Goal: Information Seeking & Learning: Learn about a topic

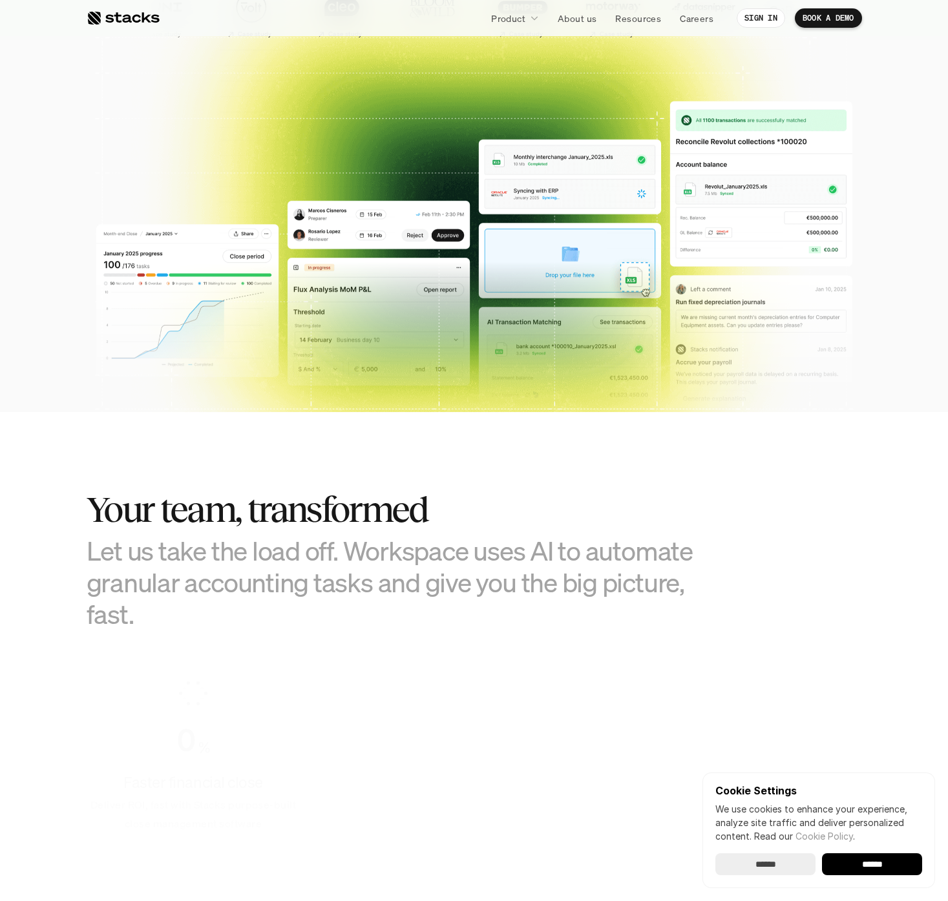
scroll to position [391, 0]
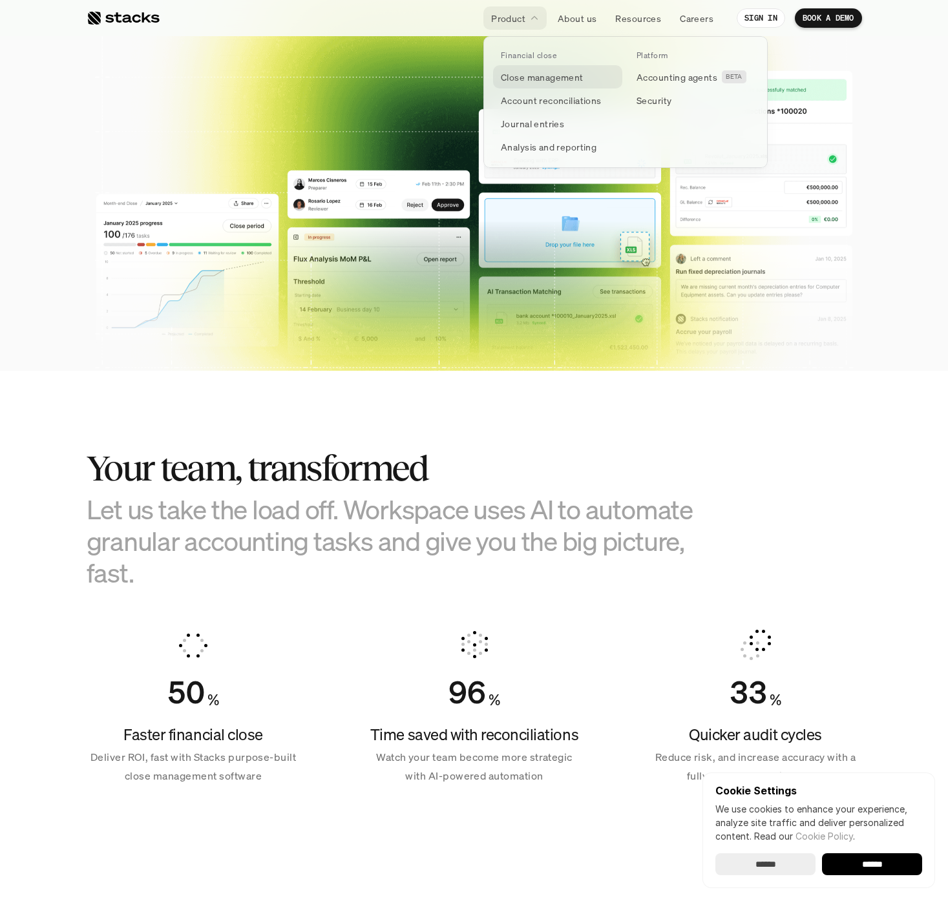
click at [561, 74] on p "Close management" at bounding box center [542, 77] width 83 height 14
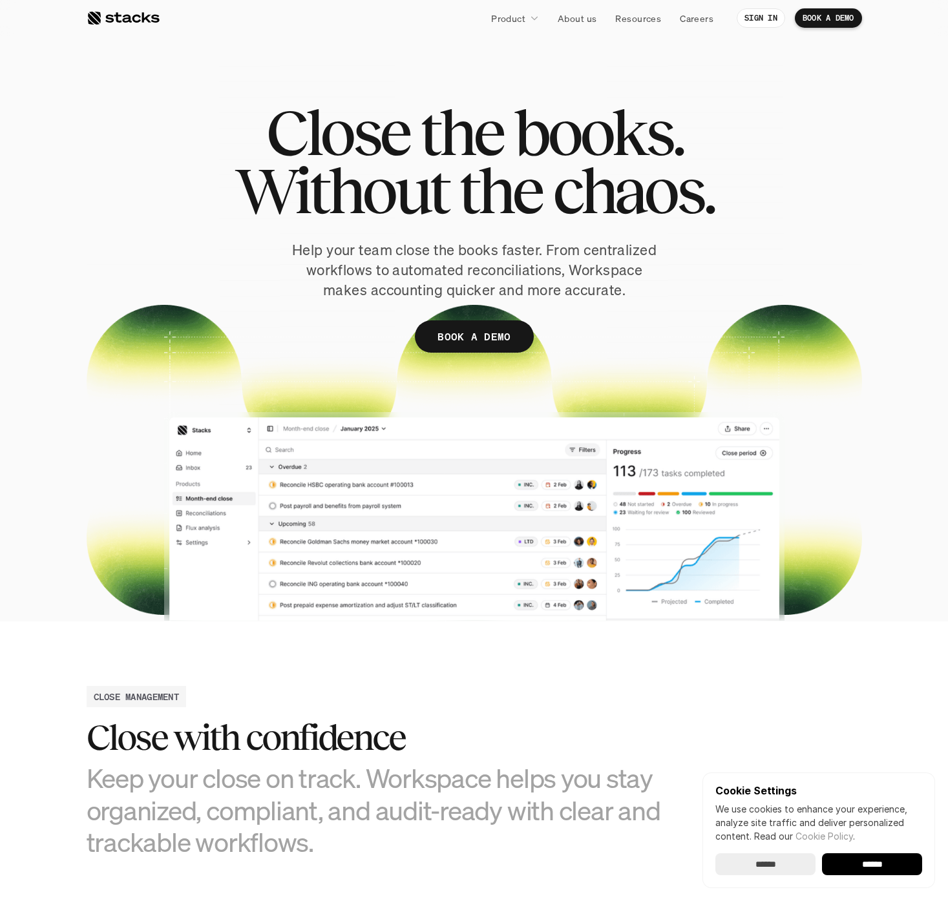
click at [530, 39] on section "Close the books. Without the chaos. Help your team close the books faster. From…" at bounding box center [474, 310] width 948 height 621
click at [525, 25] on link "Product" at bounding box center [514, 17] width 63 height 23
click at [595, 12] on p "About us" at bounding box center [576, 19] width 39 height 14
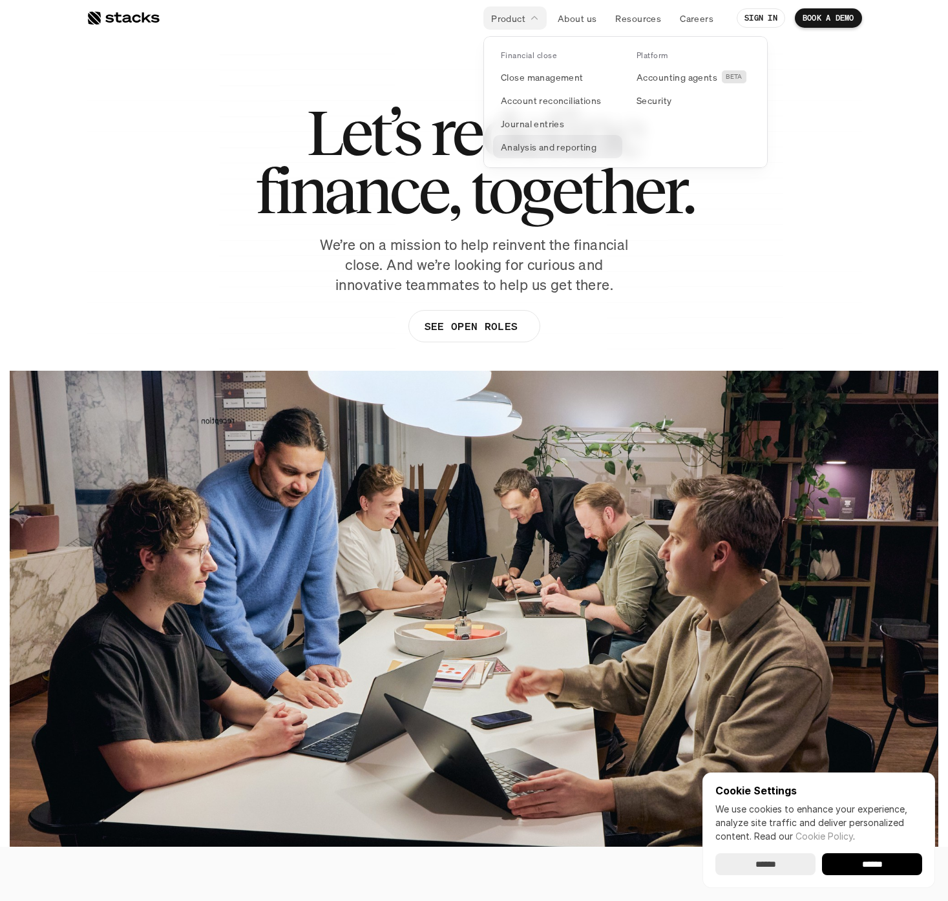
click at [565, 141] on p "Analysis and reporting" at bounding box center [549, 147] width 96 height 14
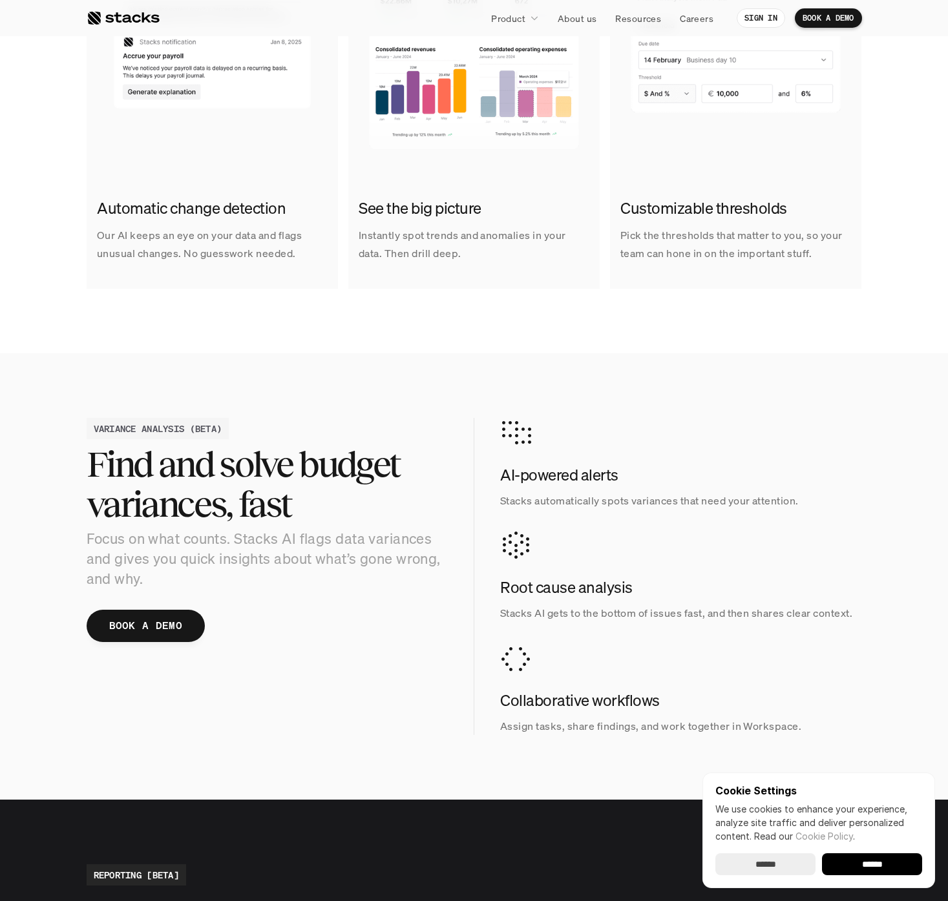
scroll to position [1073, 0]
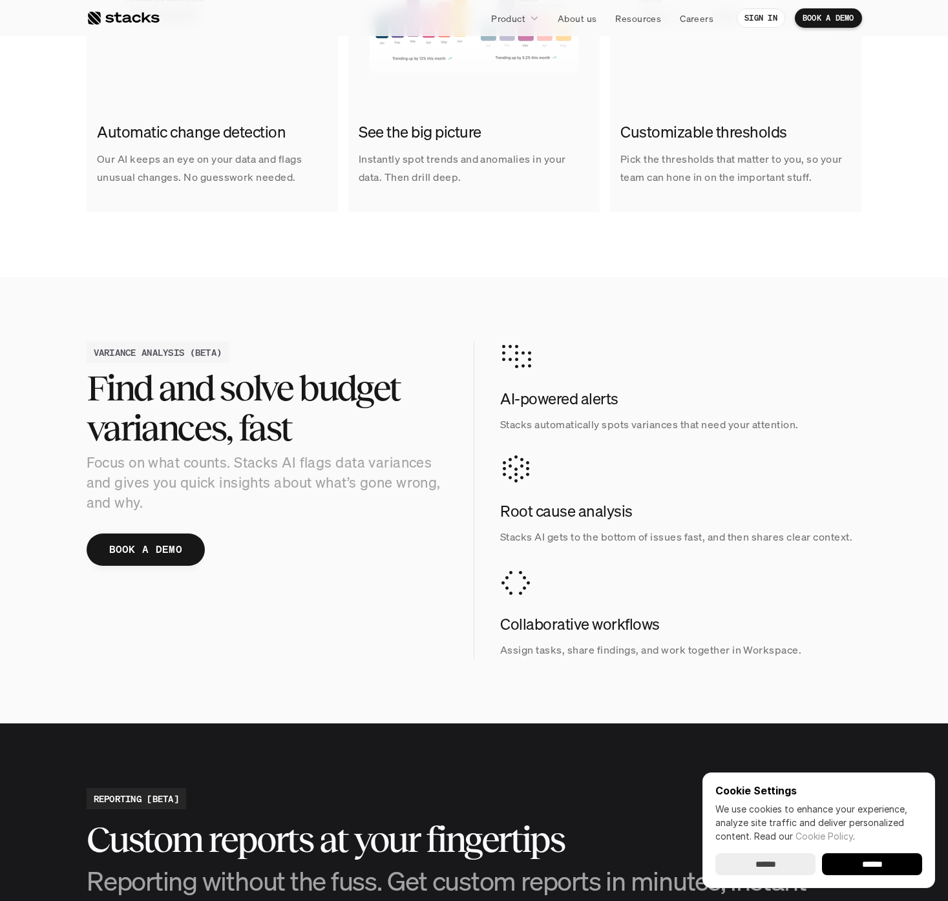
click at [805, 380] on div "AI-powered alerts Stacks automatically spots variances that need your attention." at bounding box center [681, 388] width 362 height 92
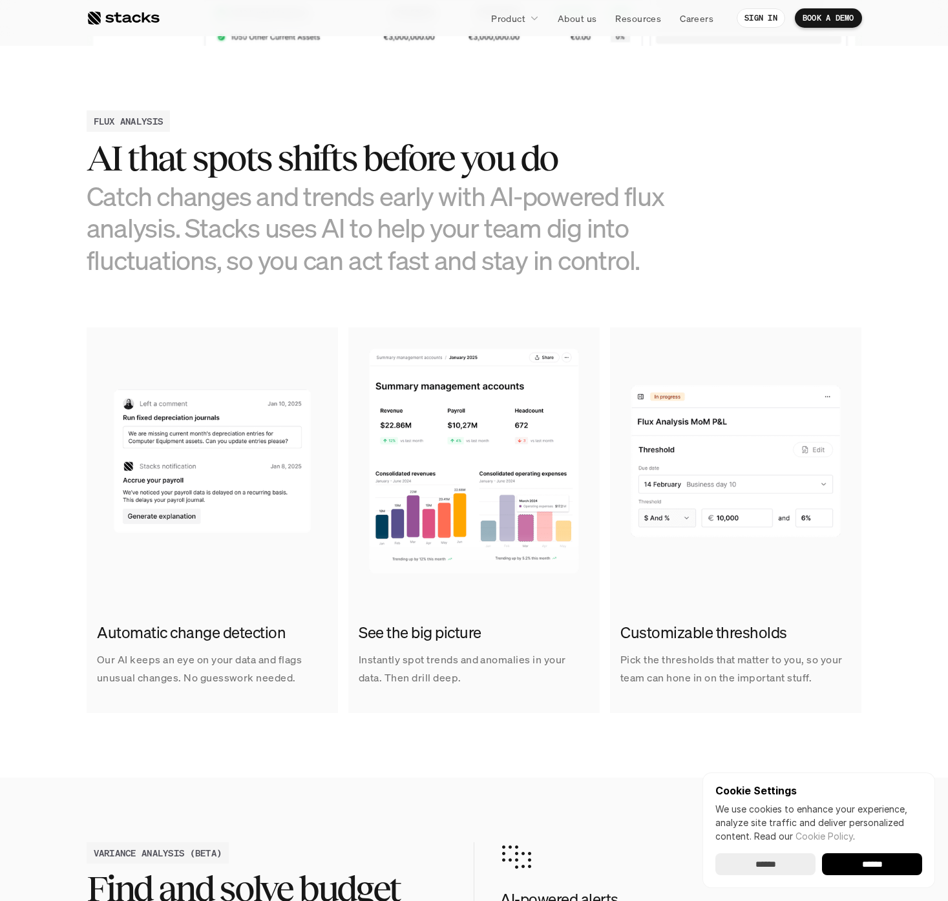
scroll to position [0, 0]
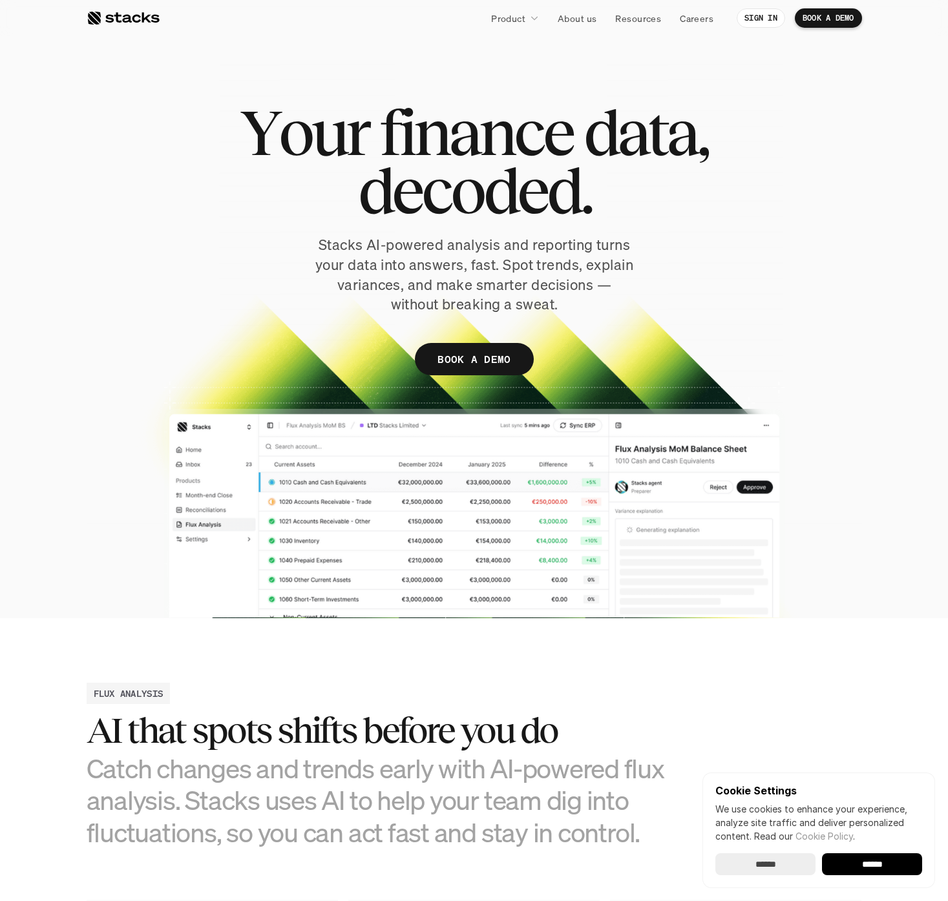
click at [514, 16] on p "Product" at bounding box center [508, 19] width 34 height 14
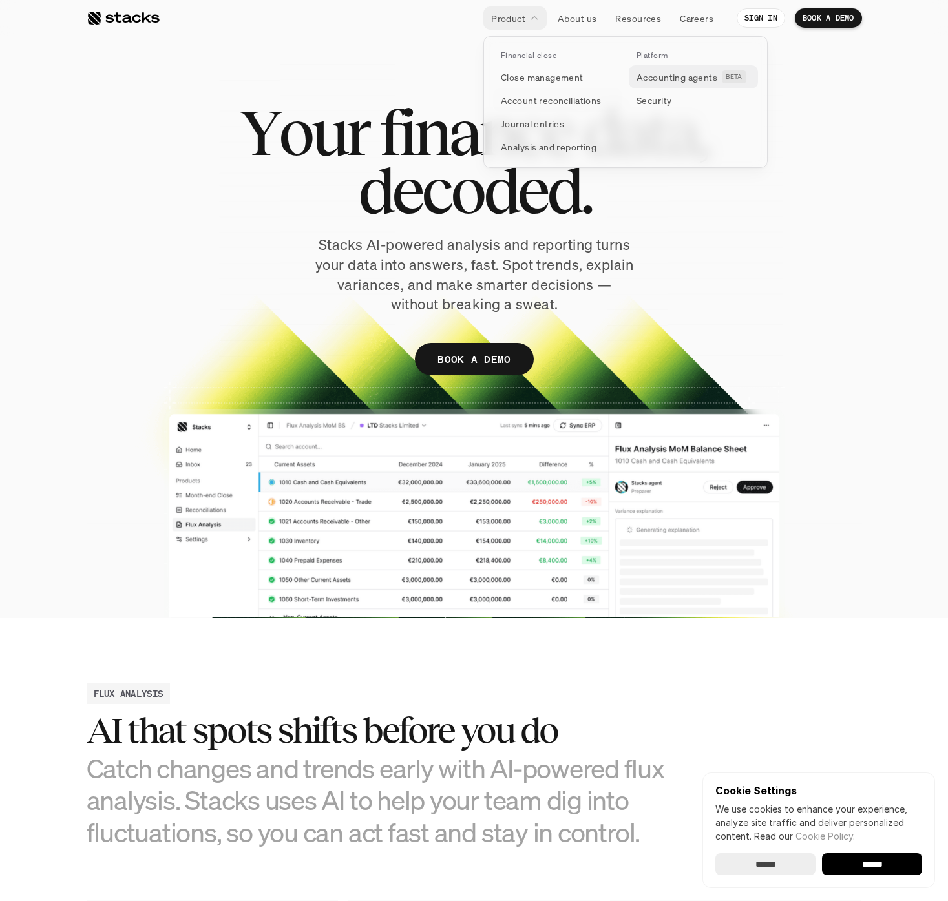
click at [645, 78] on p "Accounting agents" at bounding box center [676, 77] width 81 height 14
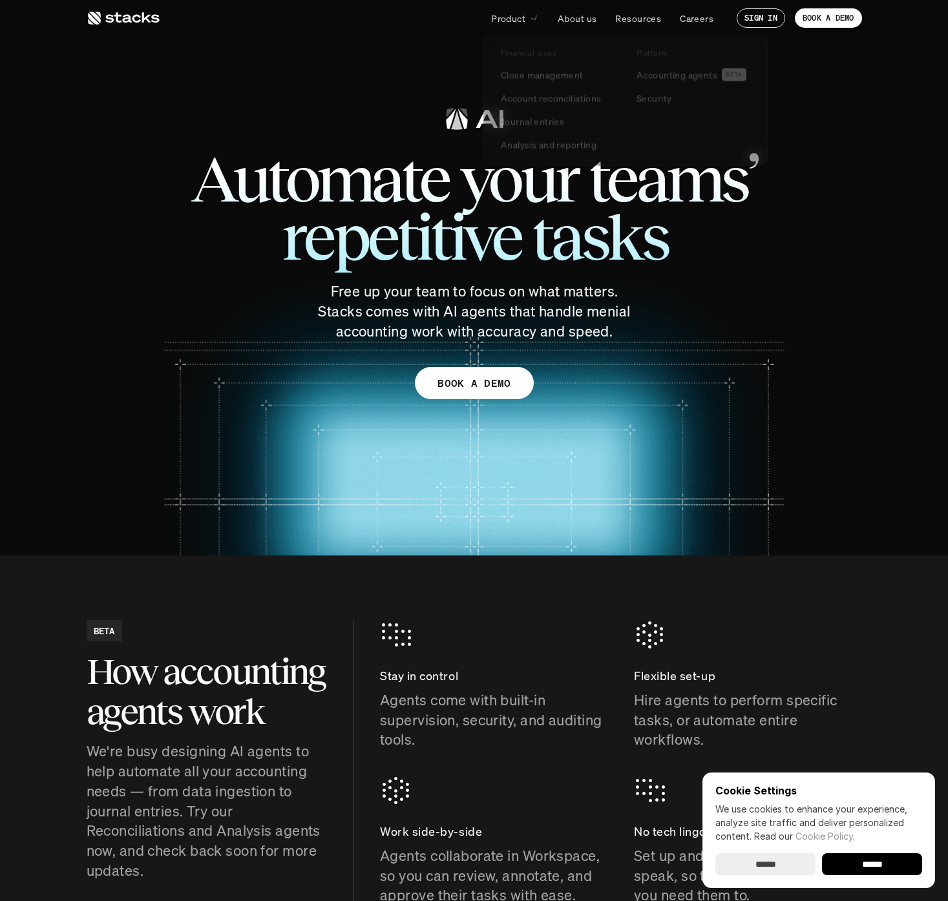
click at [525, 18] on link "Product" at bounding box center [514, 17] width 63 height 23
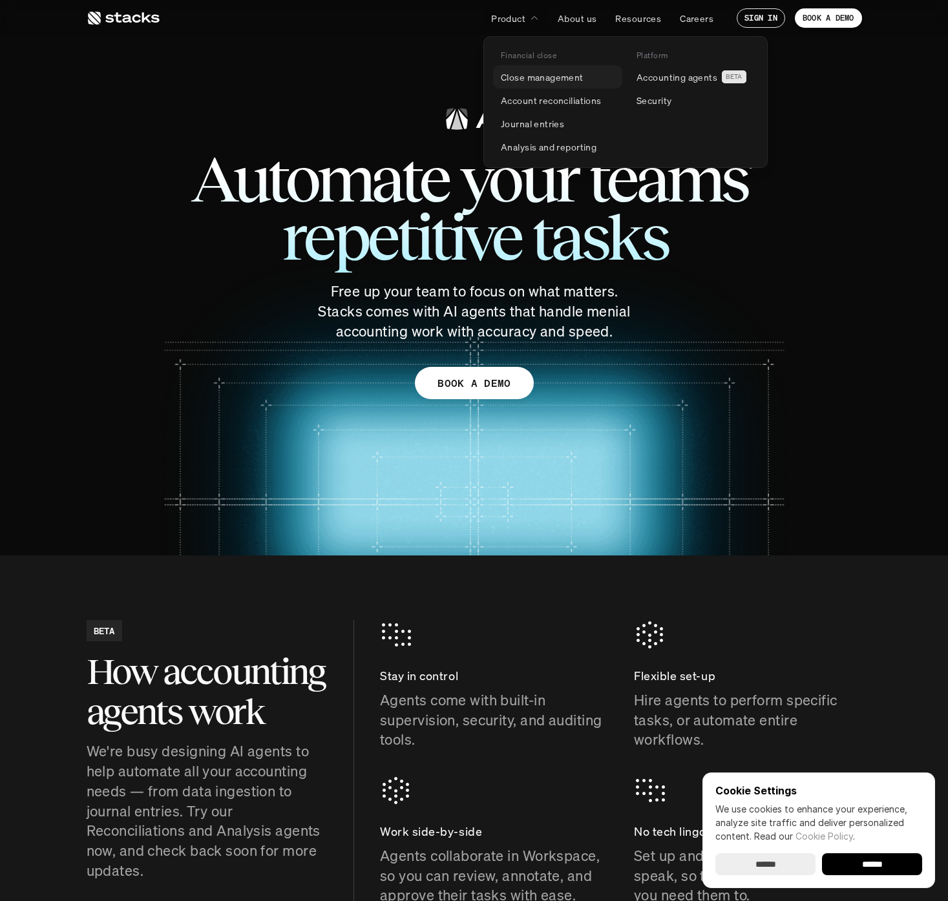
click at [561, 77] on p "Close management" at bounding box center [542, 77] width 83 height 14
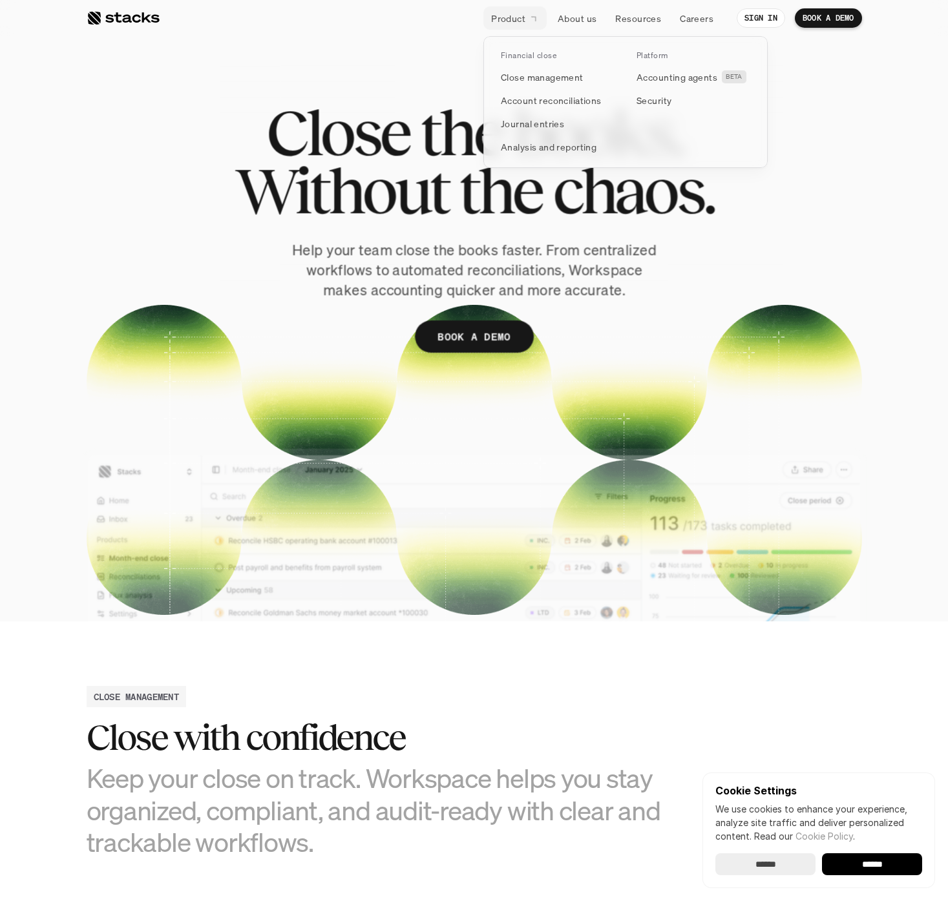
click at [525, 15] on link "Product" at bounding box center [514, 17] width 63 height 23
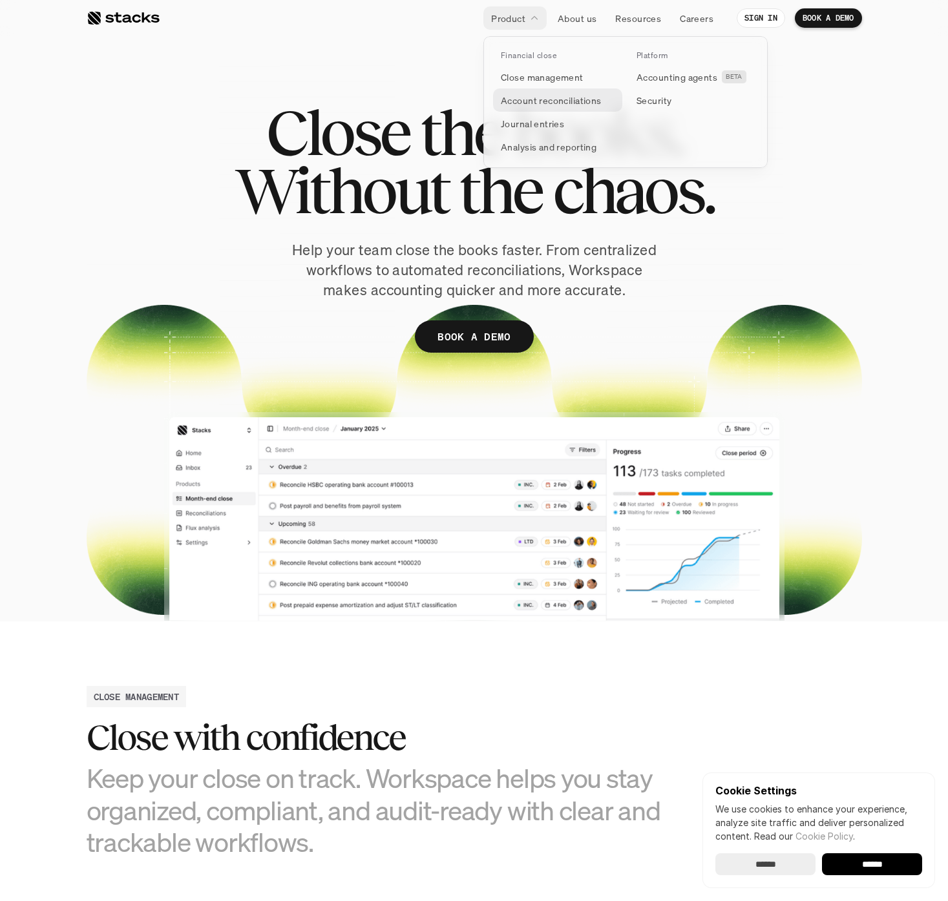
click at [552, 98] on p "Account reconciliations" at bounding box center [551, 101] width 101 height 14
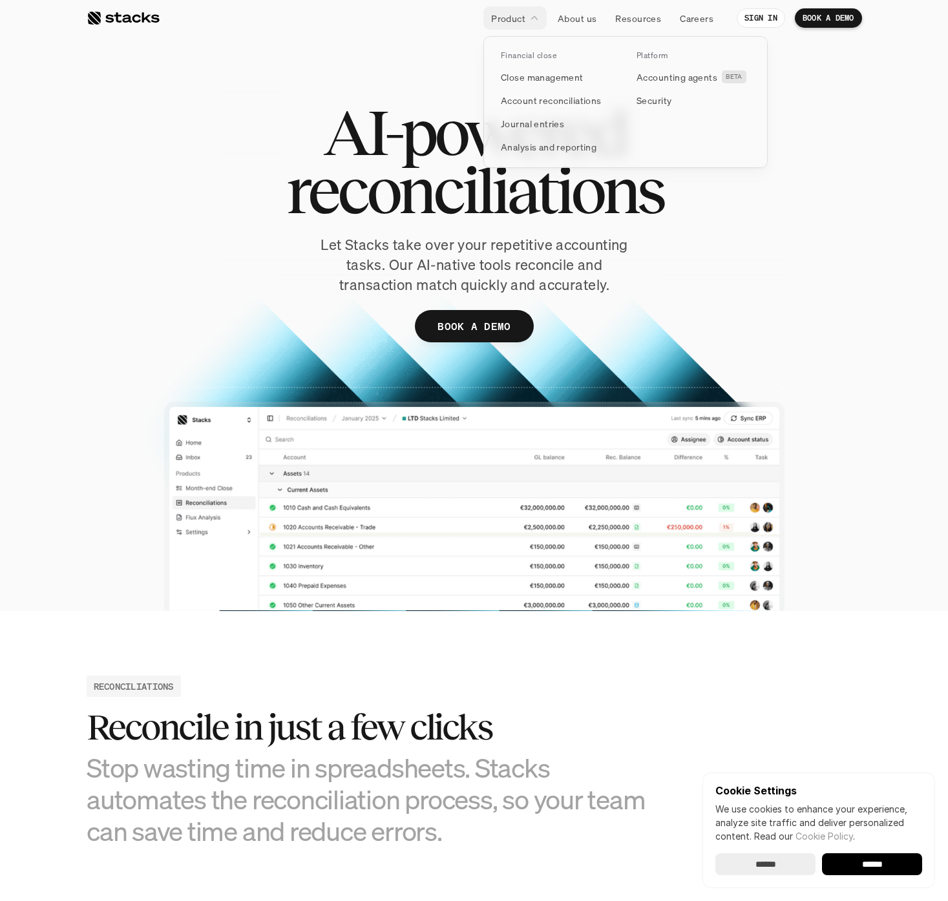
click at [539, 70] on p "Close management" at bounding box center [542, 77] width 83 height 14
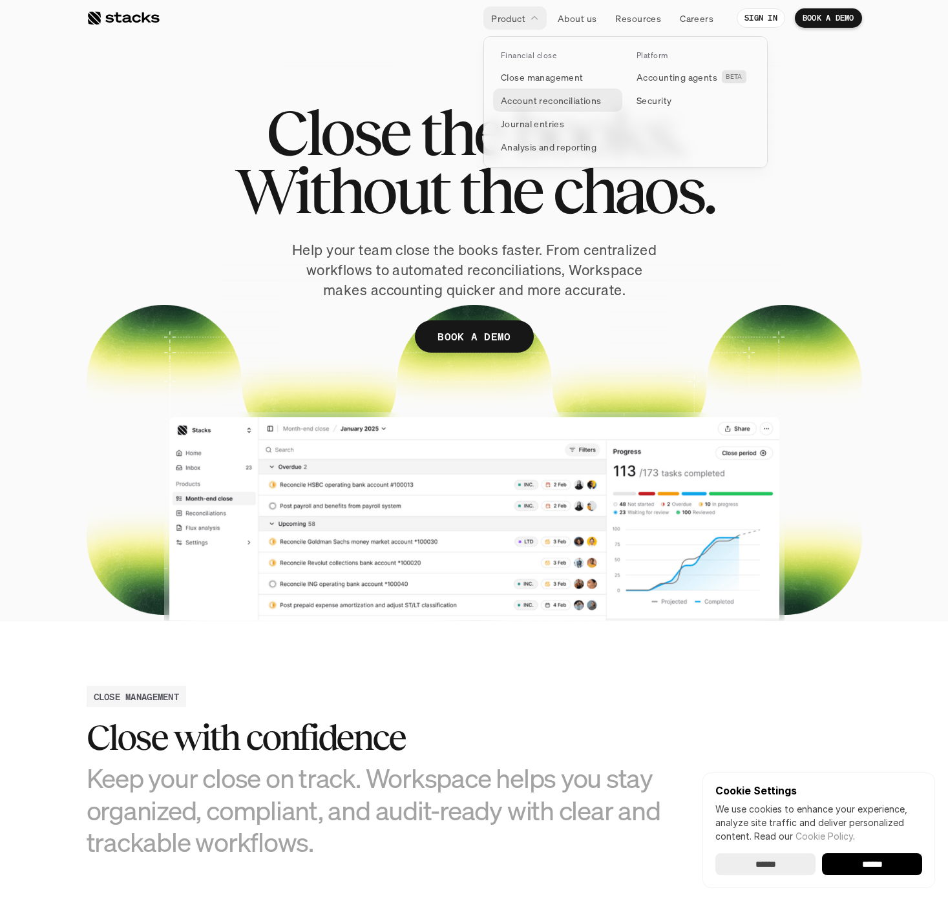
click at [537, 101] on p "Account reconciliations" at bounding box center [551, 101] width 101 height 14
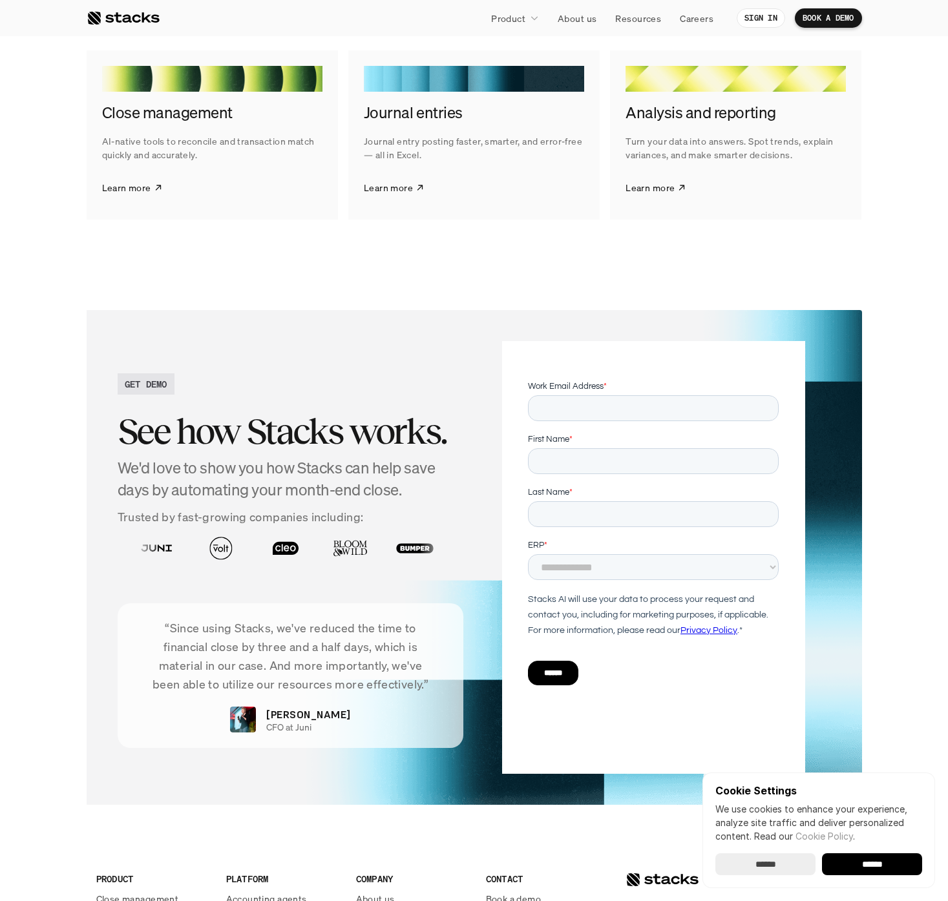
scroll to position [2507, 0]
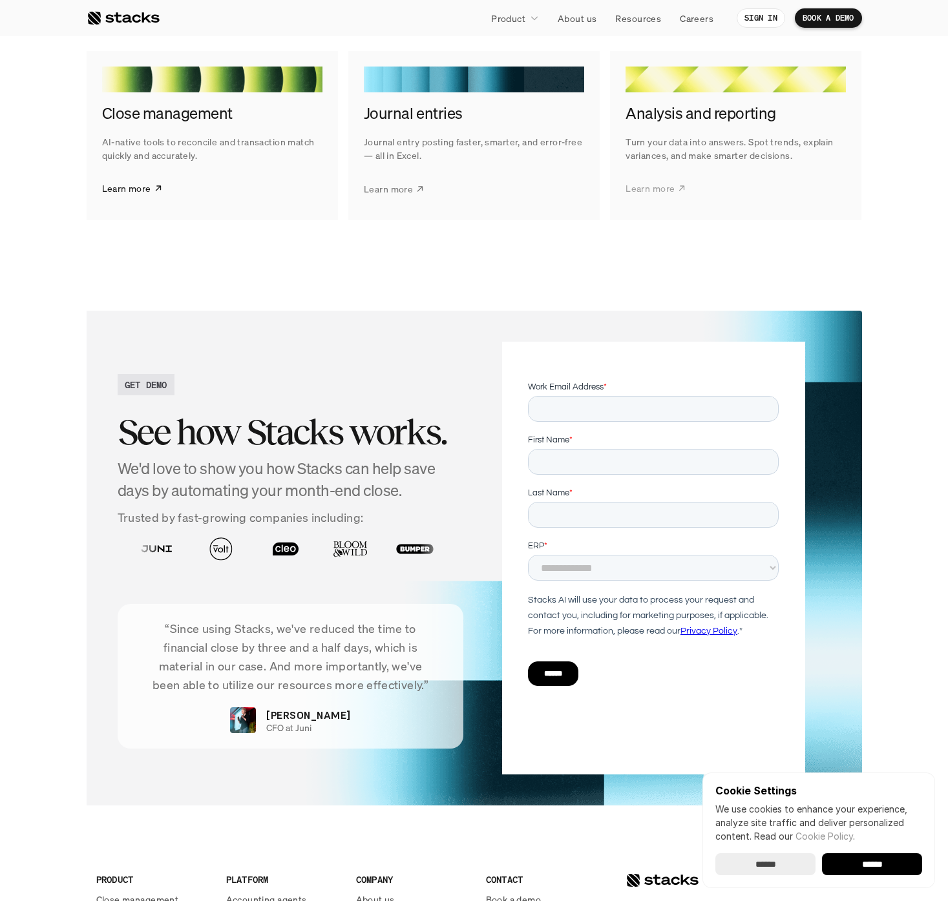
click at [664, 189] on p "Learn more" at bounding box center [649, 188] width 49 height 14
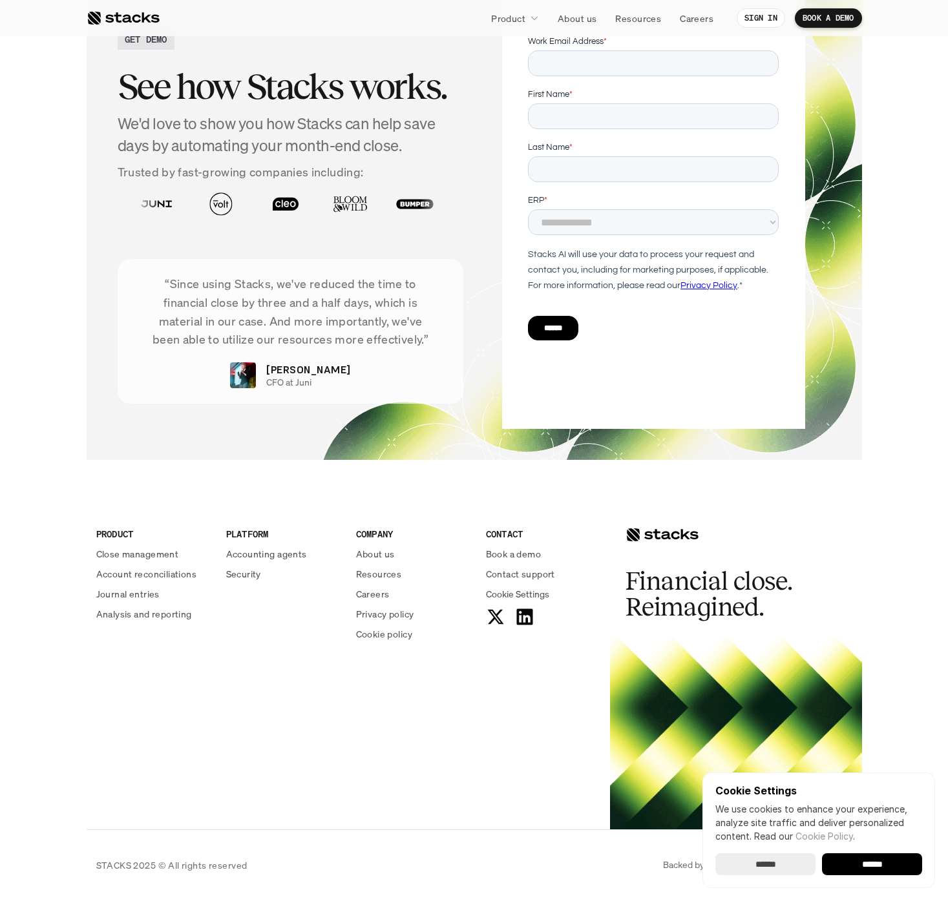
scroll to position [3023, 0]
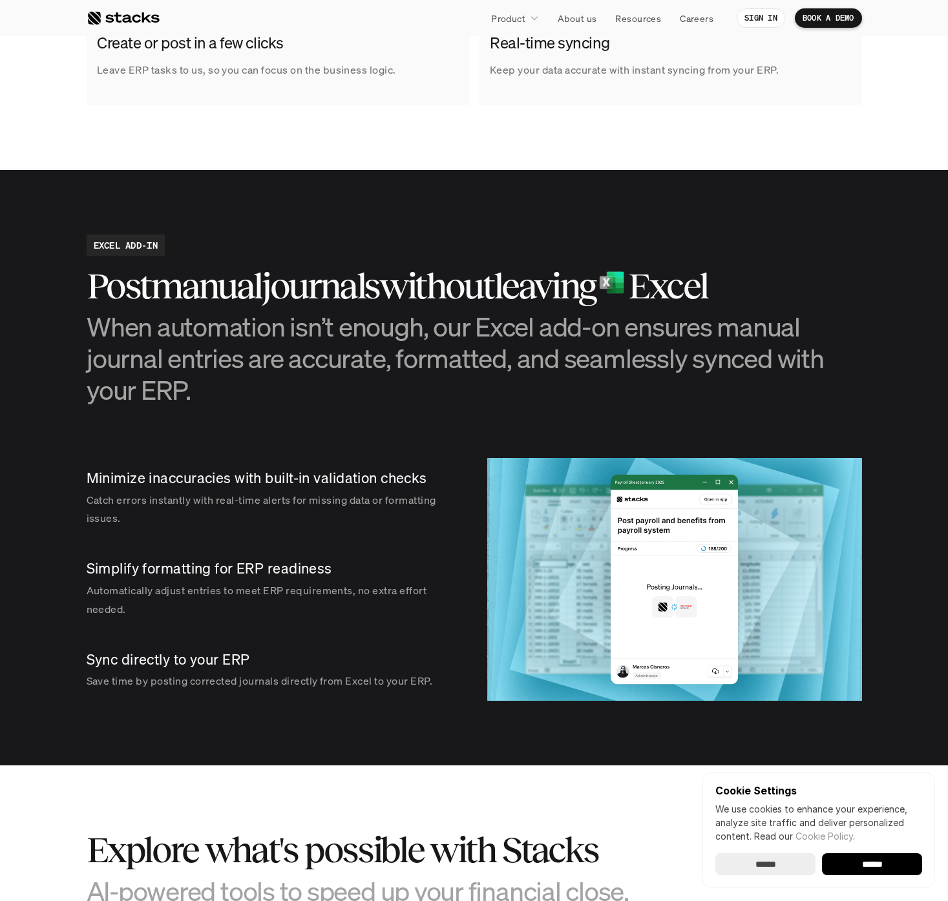
scroll to position [1336, 0]
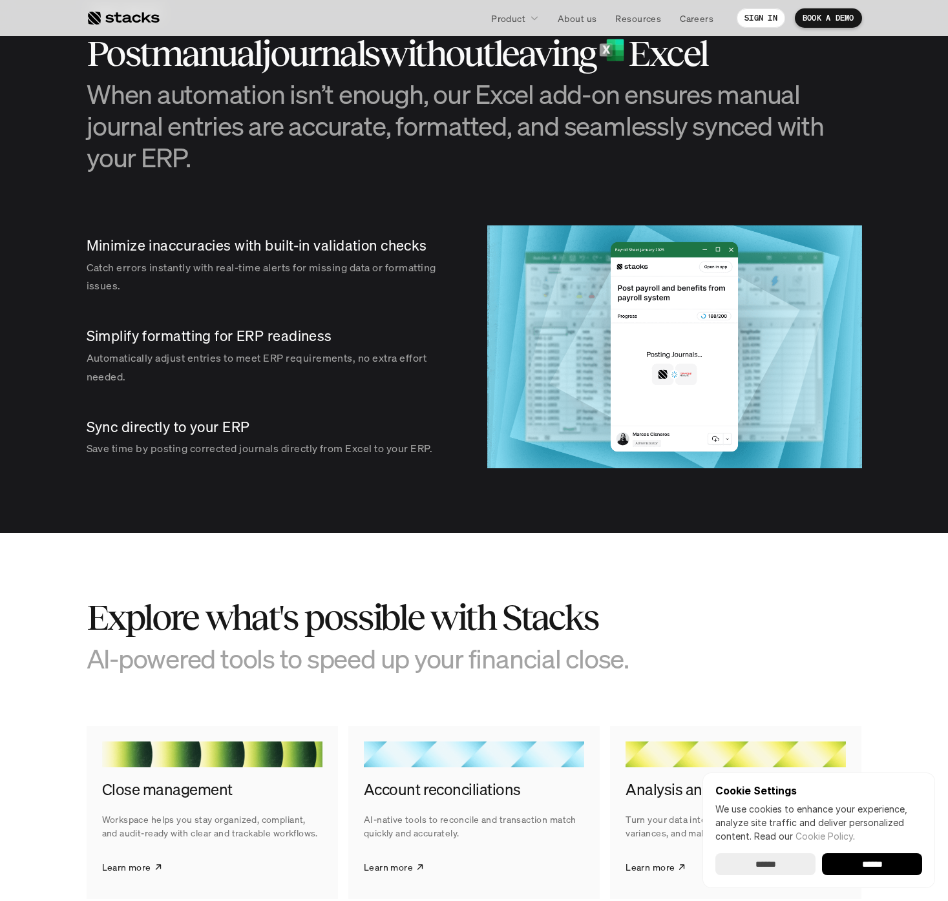
click at [247, 243] on p "Minimize inaccuracies with built-in validation checks" at bounding box center [271, 246] width 369 height 20
